Goal: Information Seeking & Learning: Learn about a topic

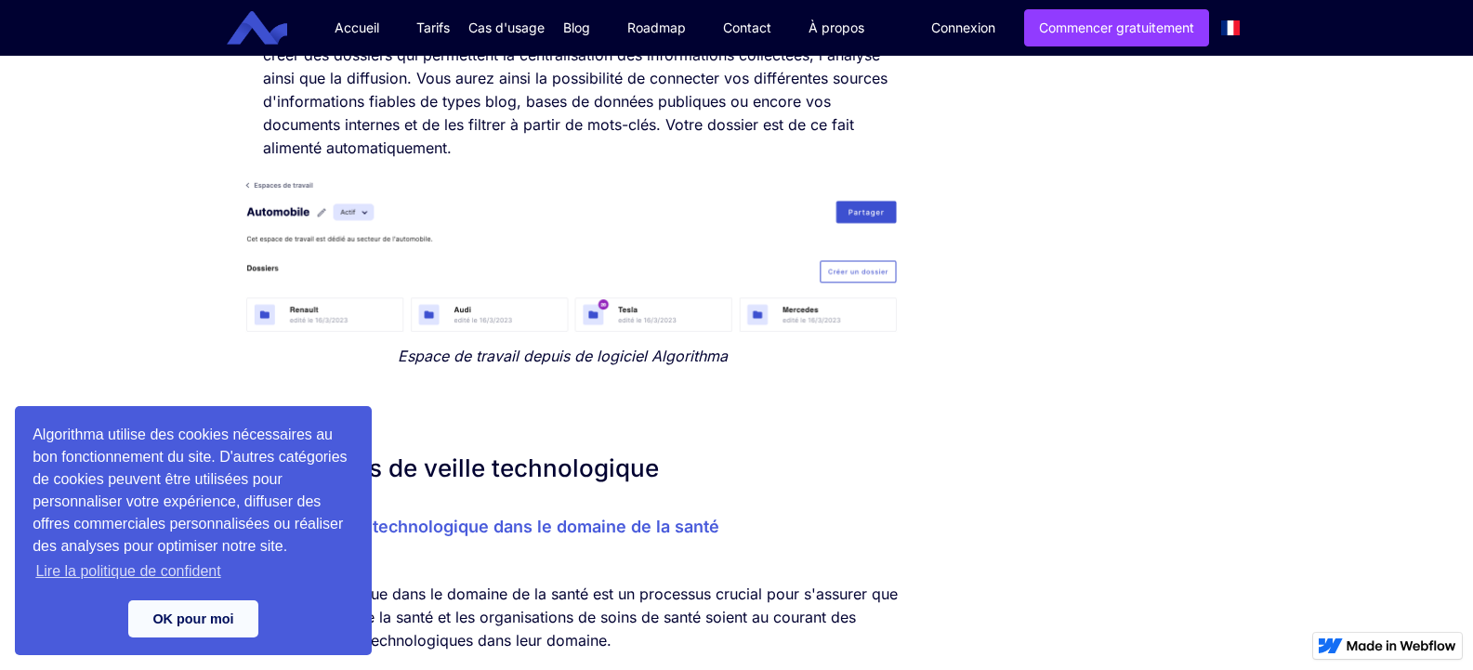
scroll to position [4189, 0]
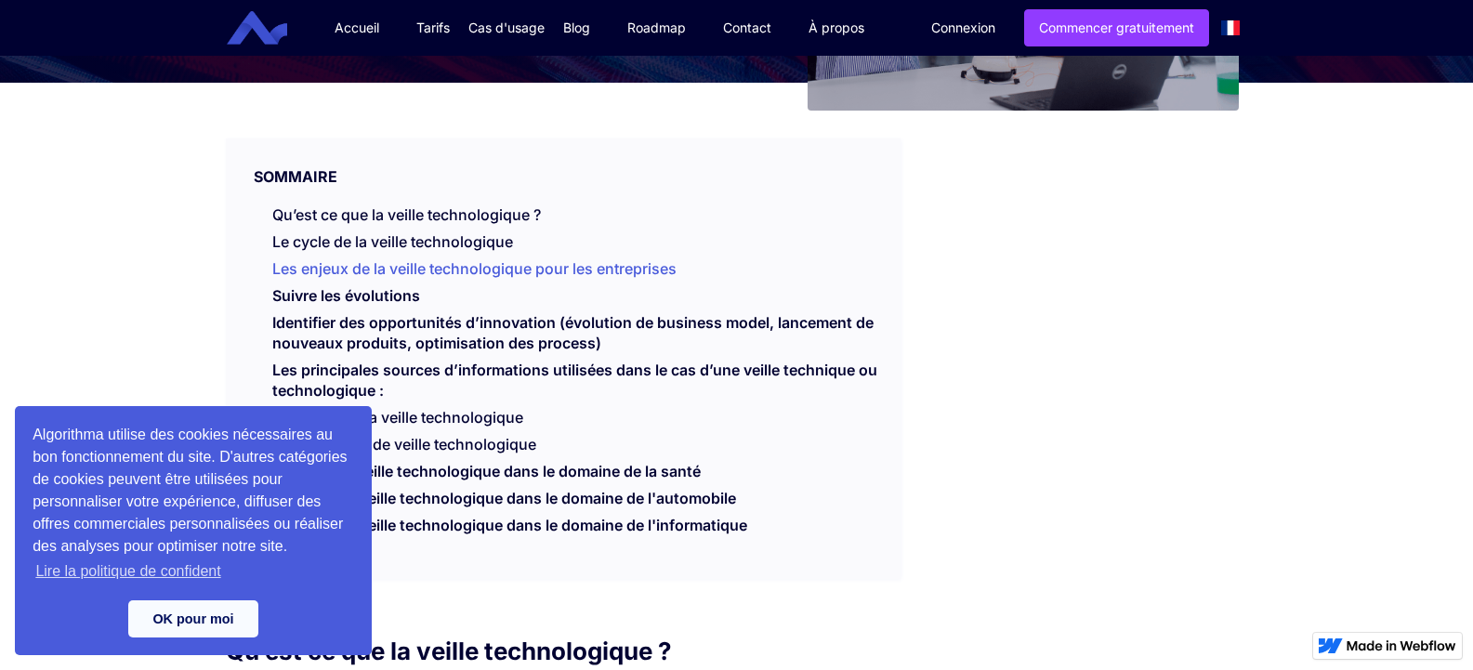
scroll to position [372, 0]
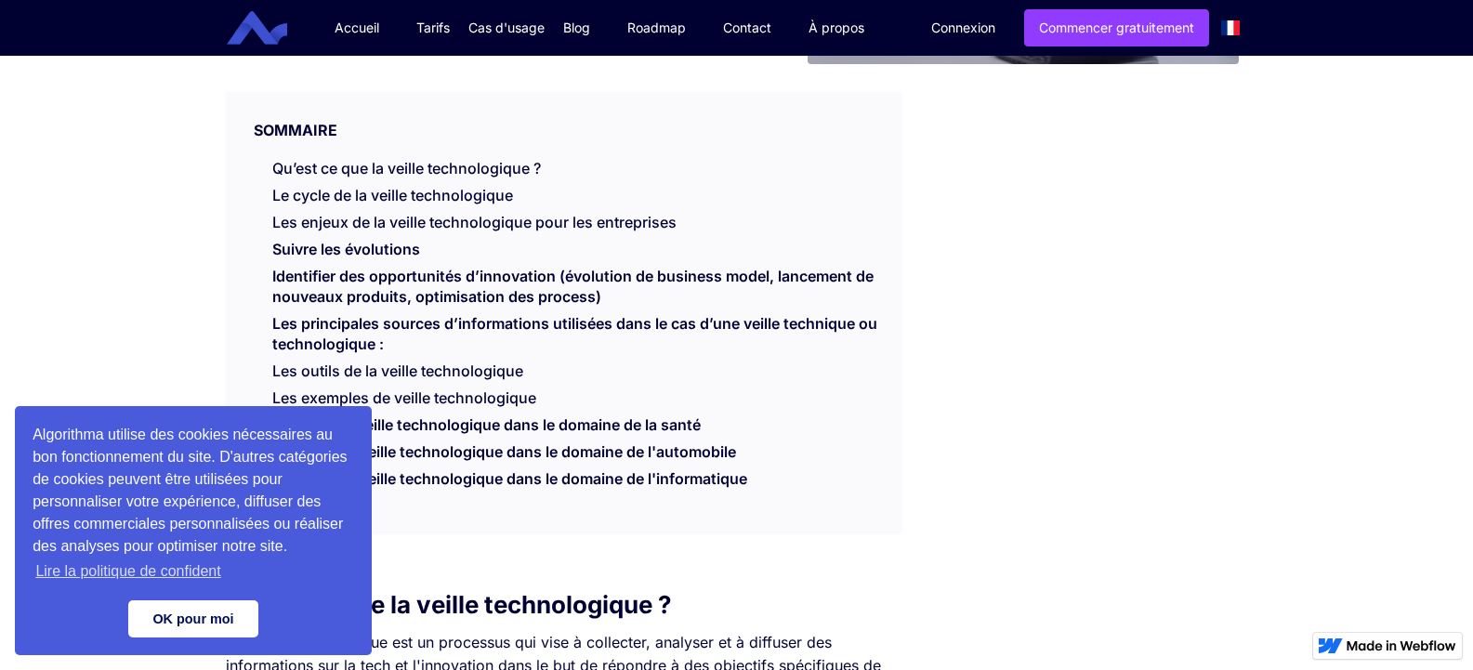
click at [194, 614] on link "OK pour moi" at bounding box center [193, 618] width 130 height 37
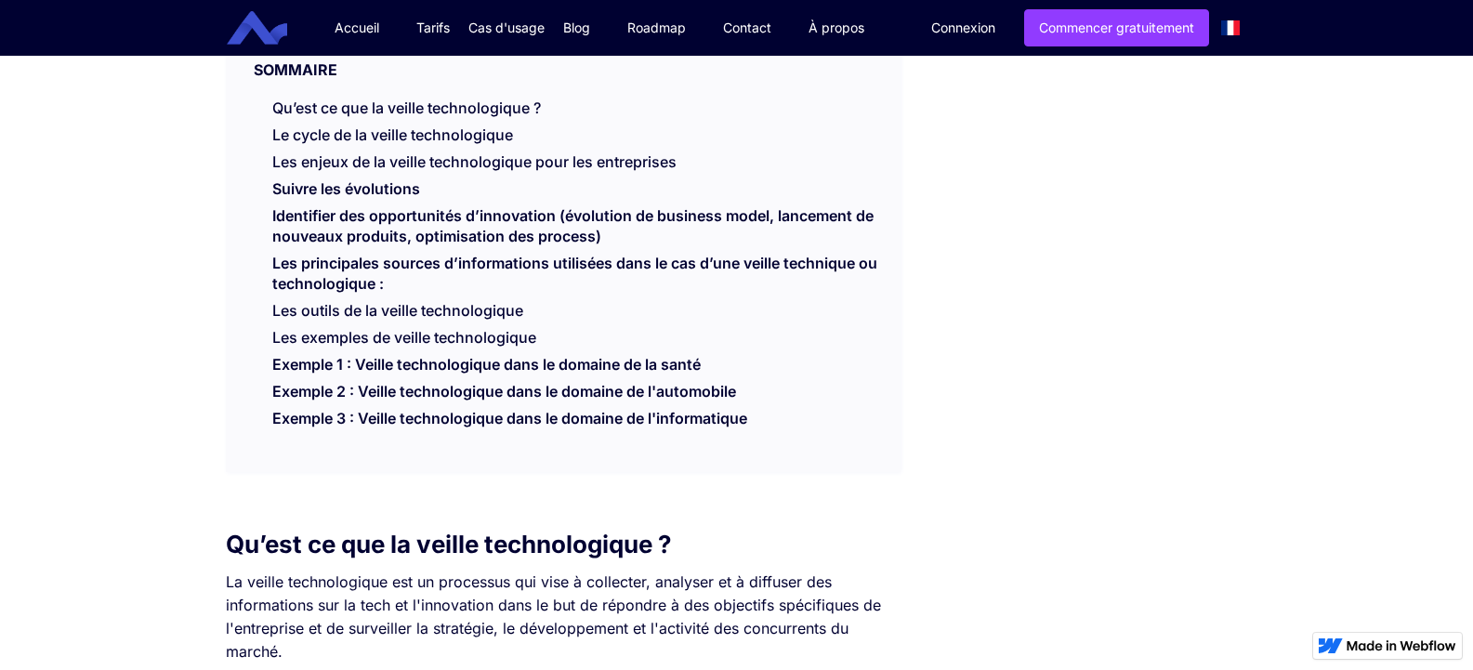
scroll to position [465, 0]
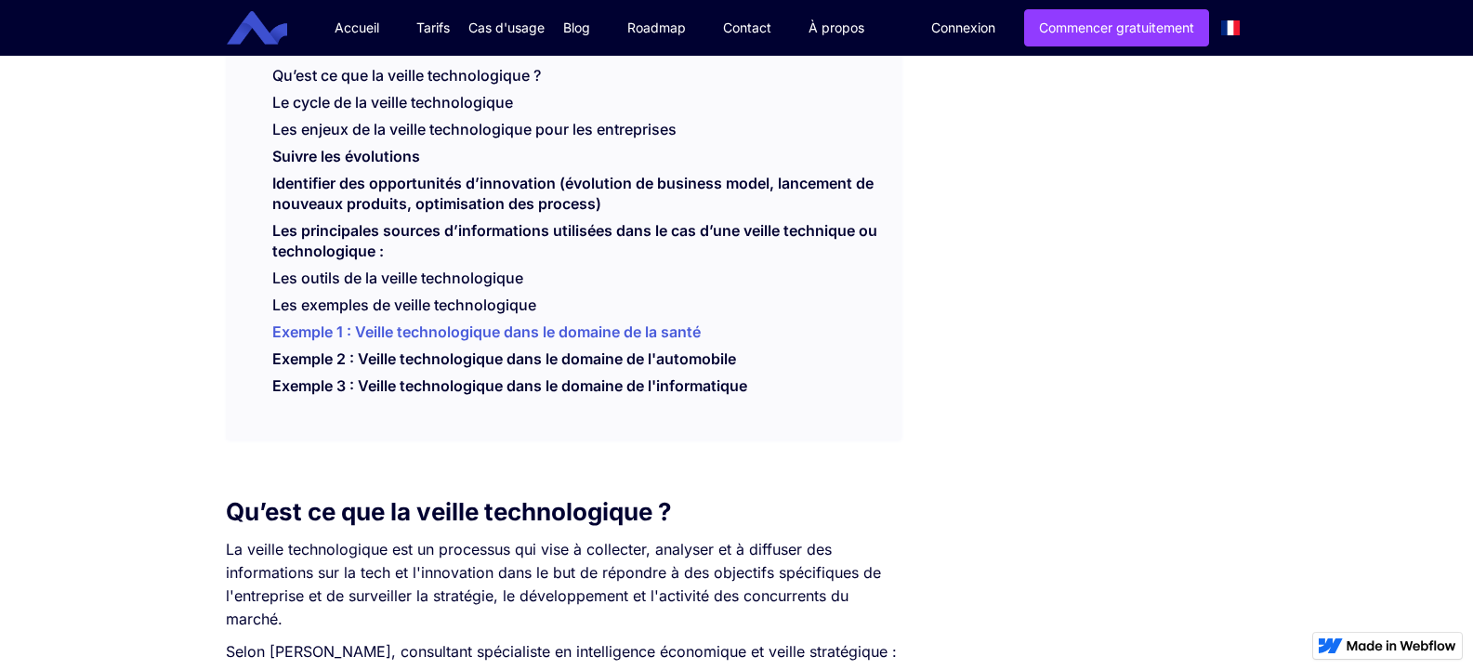
click at [394, 334] on link "Exemple 1 : Veille technologique dans le domaine de la santé" at bounding box center [486, 336] width 428 height 28
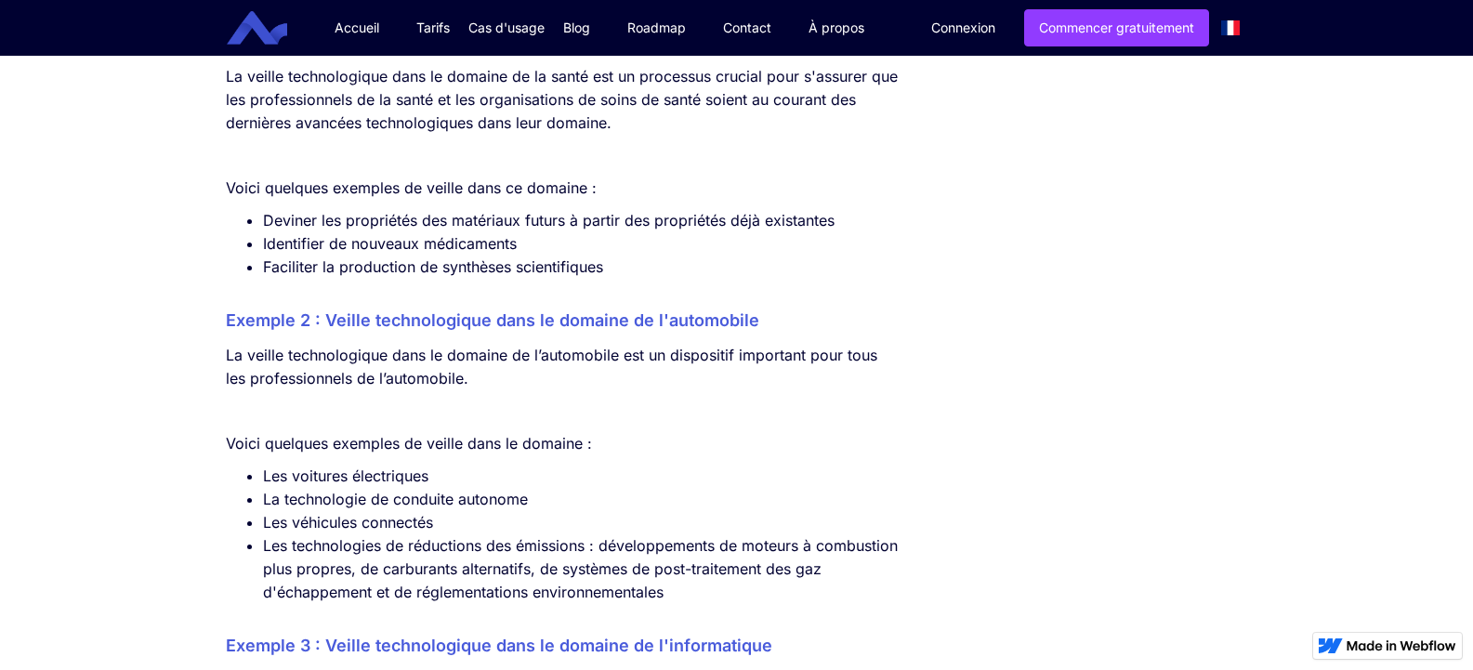
scroll to position [3965, 0]
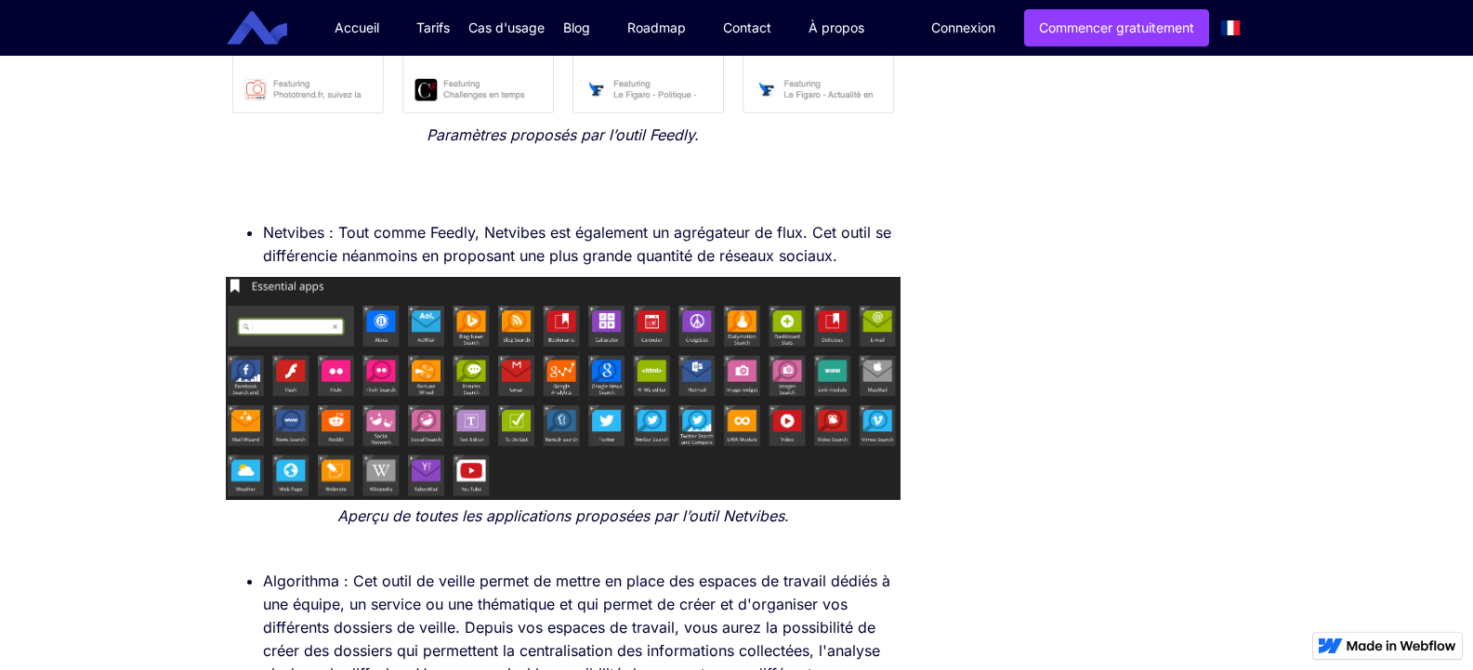
scroll to position [465, 0]
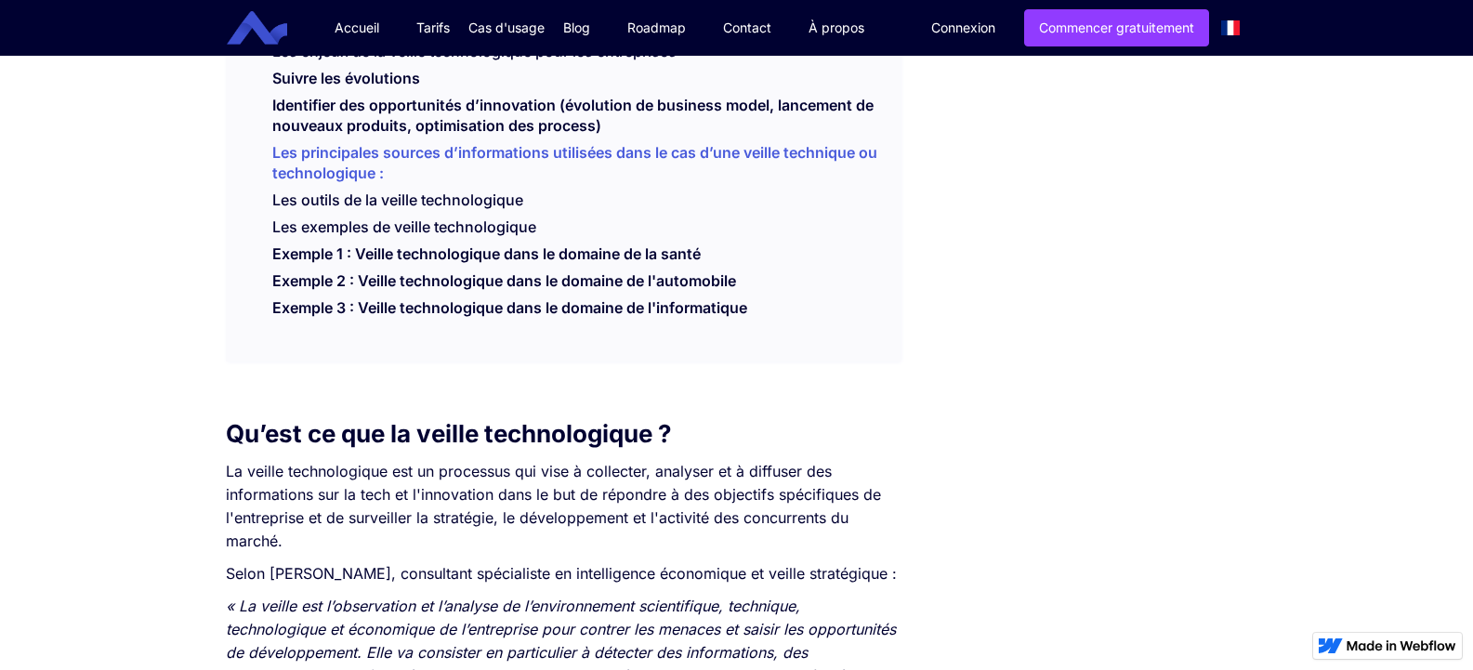
scroll to position [558, 0]
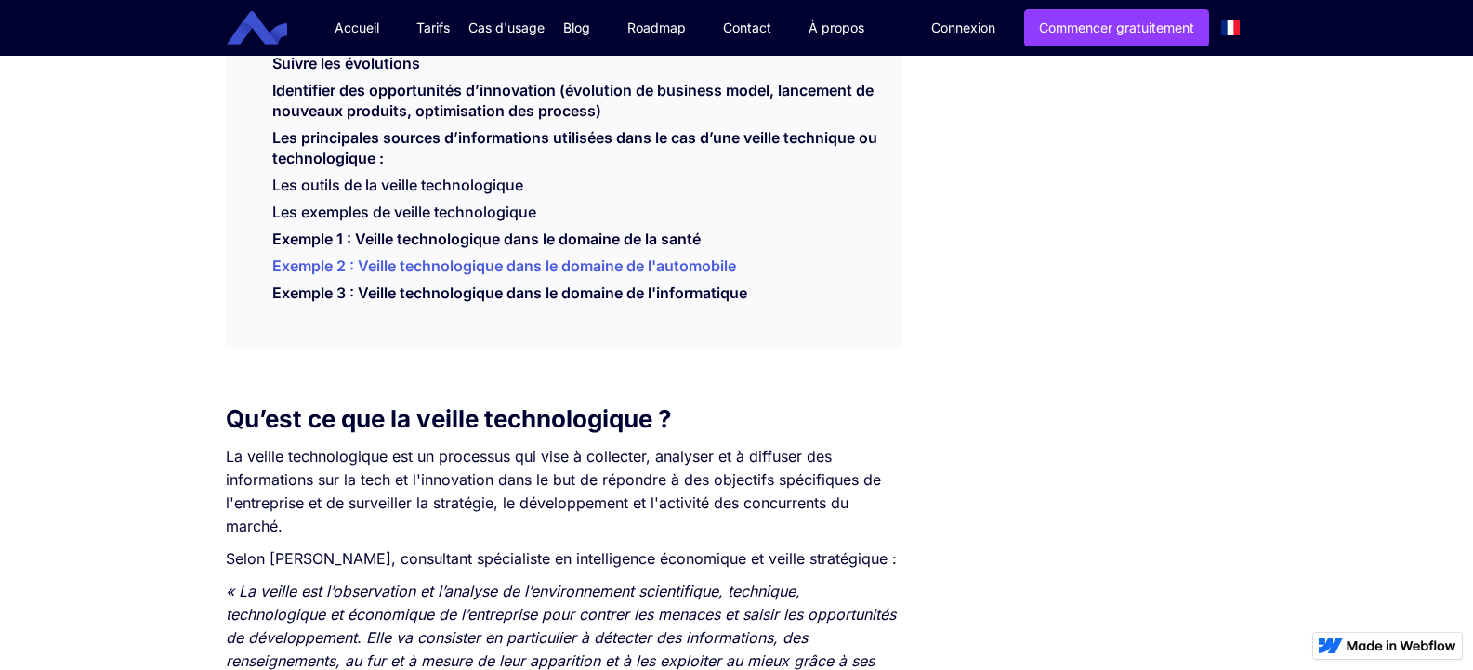
click at [626, 259] on link "Exemple 2 : Veille technologique dans le domaine de l'automobile" at bounding box center [504, 270] width 464 height 28
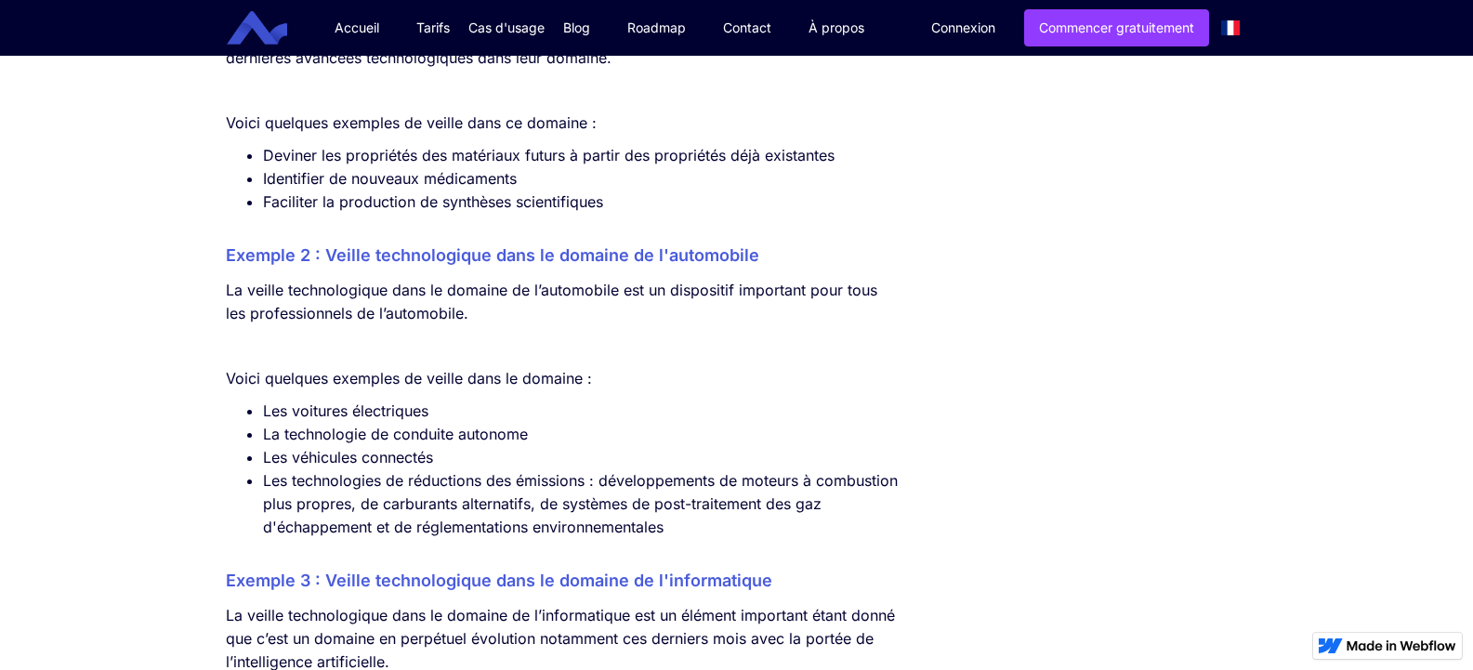
scroll to position [5113, 0]
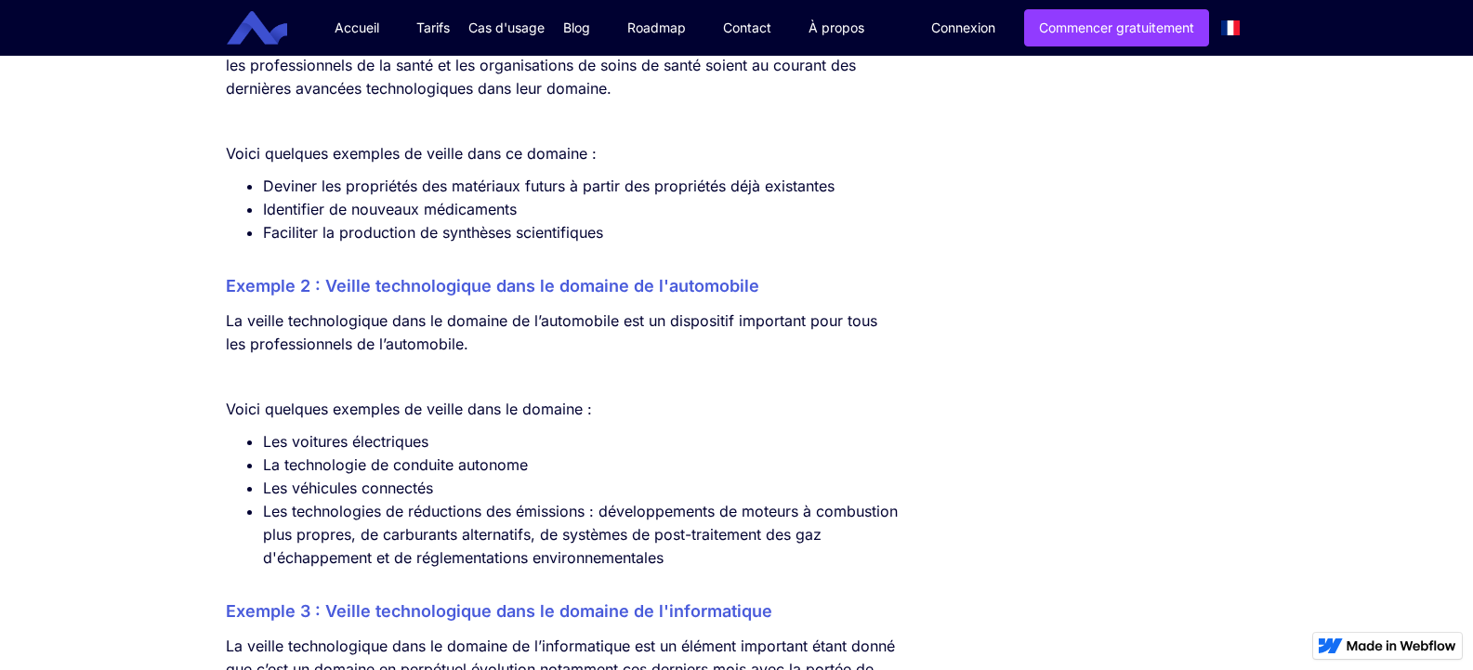
drag, startPoint x: 441, startPoint y: 463, endPoint x: 529, endPoint y: 453, distance: 87.8
click at [529, 453] on li "Les voitures électriques" at bounding box center [582, 441] width 638 height 23
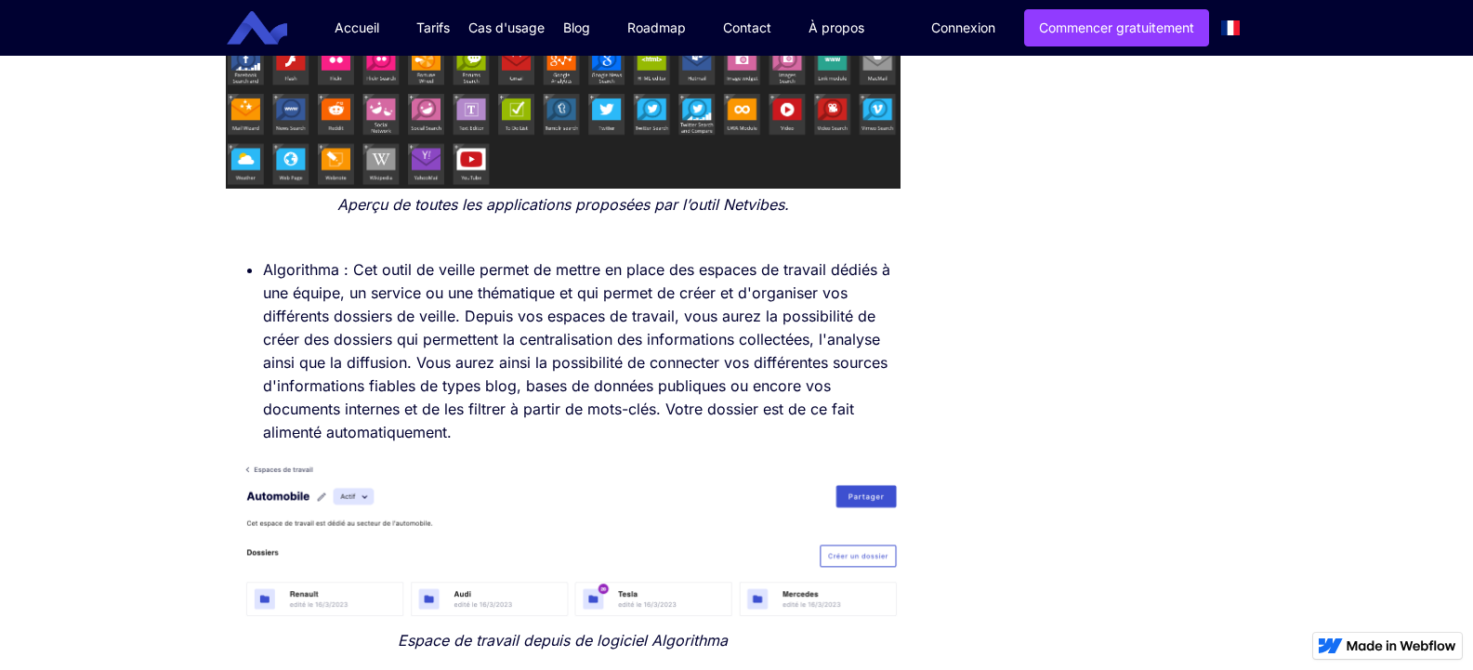
scroll to position [558, 0]
